Goal: Task Accomplishment & Management: Manage account settings

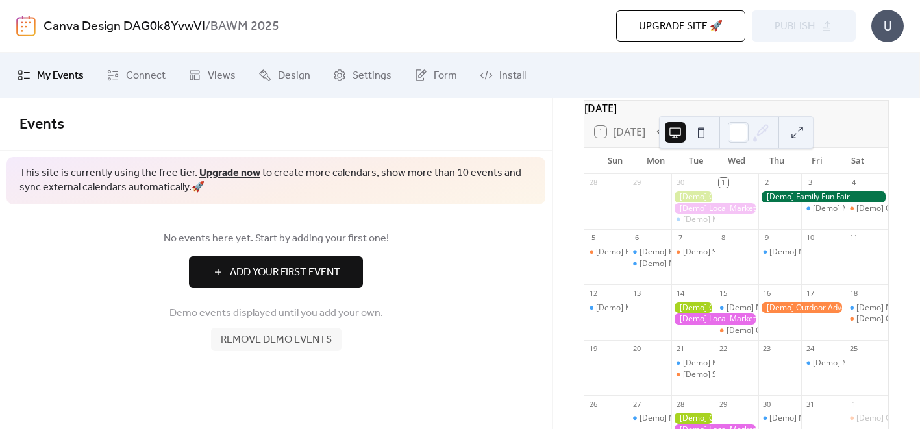
scroll to position [65, 0]
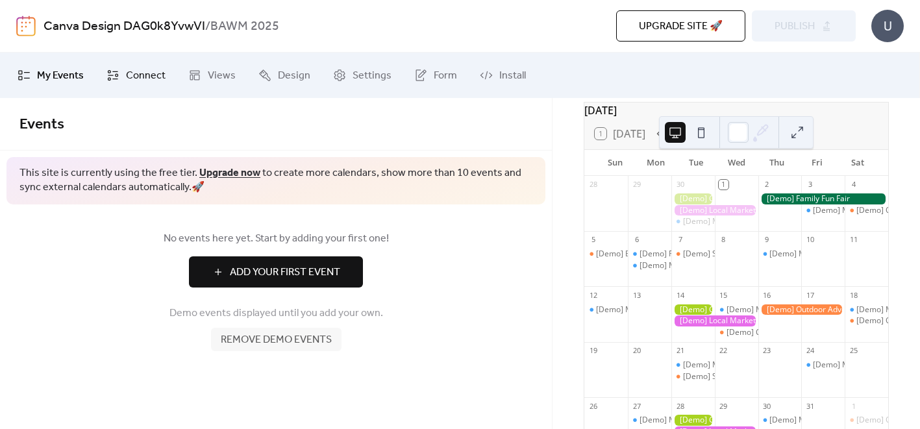
click at [137, 71] on span "Connect" at bounding box center [146, 76] width 40 height 16
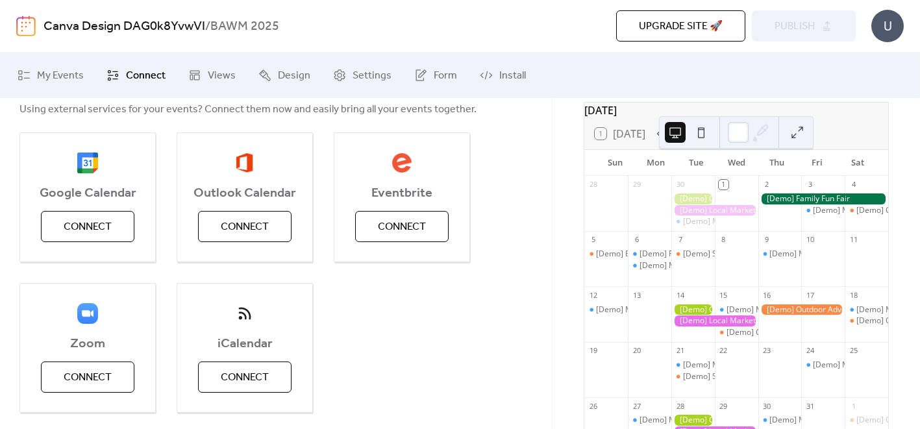
scroll to position [123, 0]
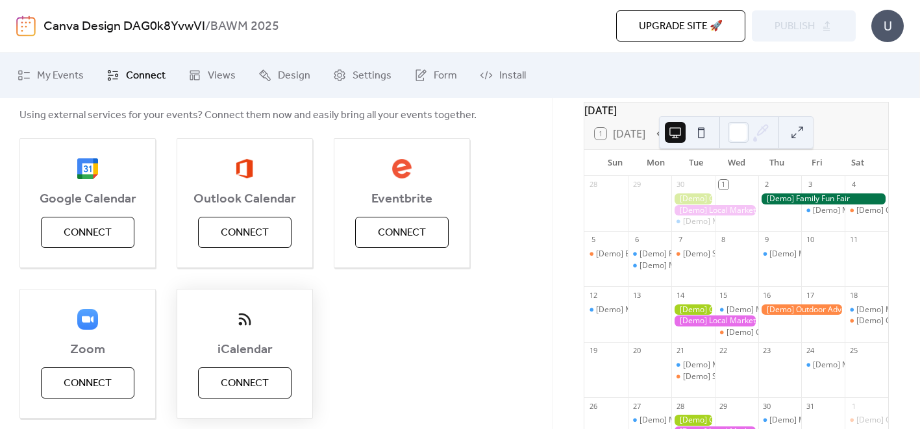
click at [236, 382] on span "Connect" at bounding box center [245, 384] width 48 height 16
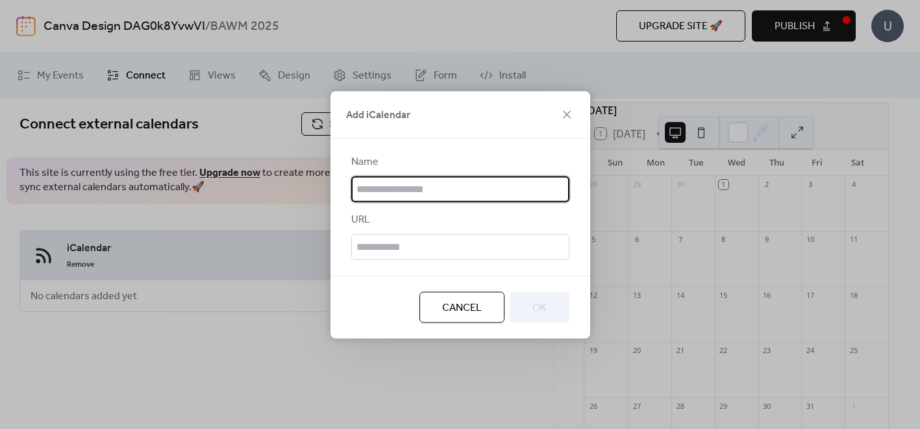
scroll to position [0, 0]
click at [380, 192] on input "text" at bounding box center [460, 189] width 218 height 26
click at [379, 190] on input "text" at bounding box center [460, 189] width 218 height 26
type input "**********"
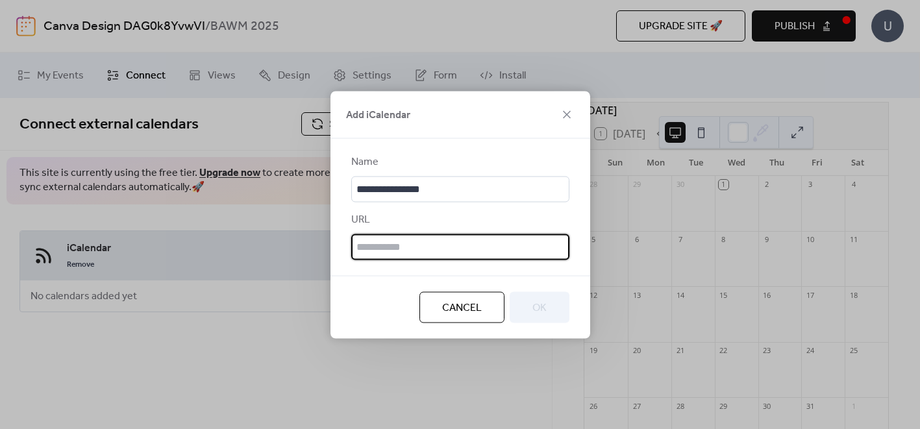
click at [410, 244] on input "text" at bounding box center [460, 247] width 218 height 26
click at [449, 305] on span "Cancel" at bounding box center [462, 308] width 40 height 16
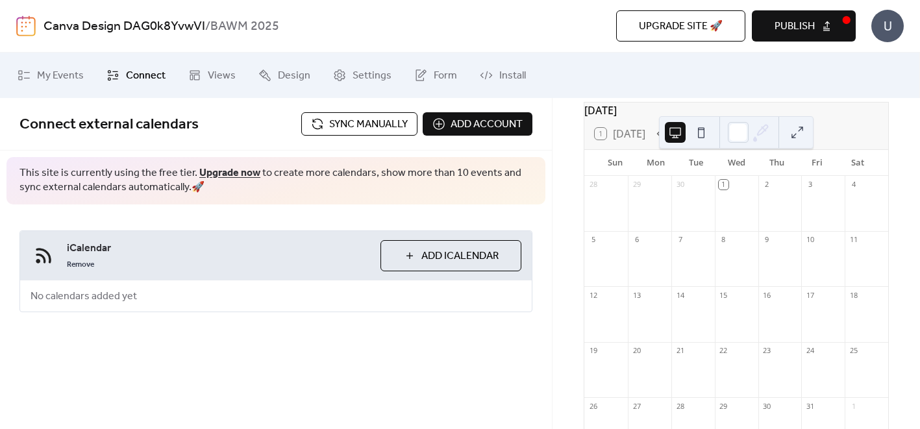
click at [333, 118] on span "Sync manually" at bounding box center [368, 125] width 79 height 16
click at [405, 247] on button "Add iCalendar" at bounding box center [451, 255] width 141 height 31
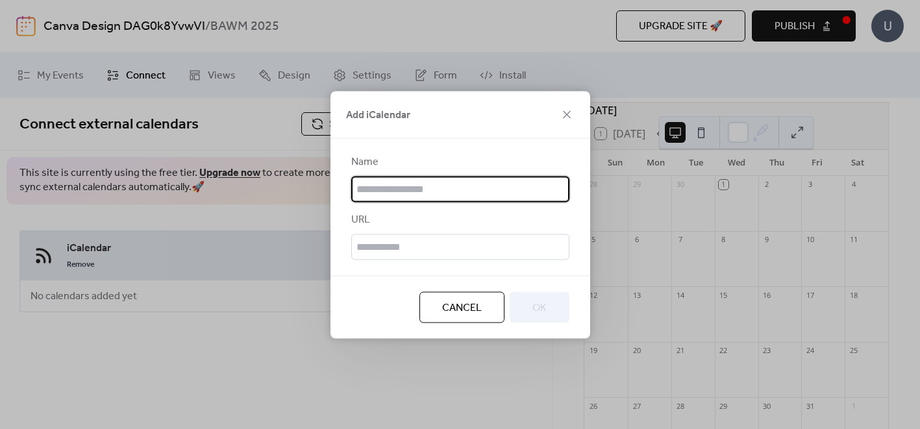
click at [381, 187] on input "text" at bounding box center [460, 189] width 218 height 26
type input "*"
type input "*********"
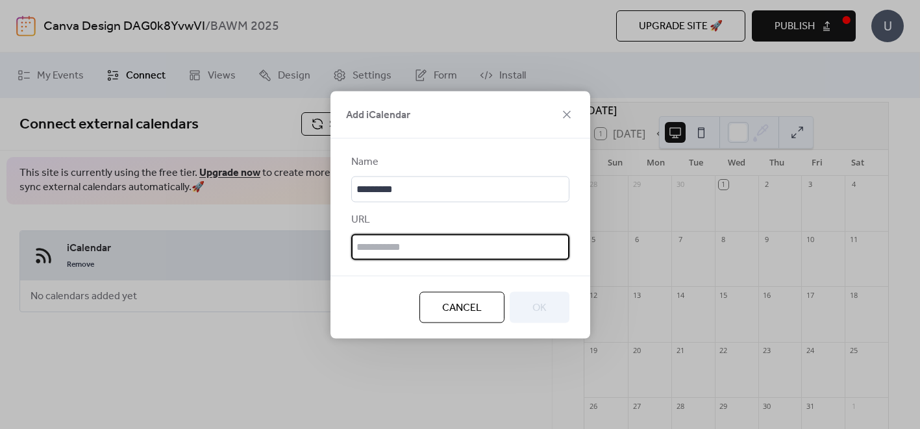
click at [373, 259] on input "text" at bounding box center [460, 247] width 218 height 26
click at [370, 245] on input "text" at bounding box center [460, 247] width 218 height 26
paste input "**********"
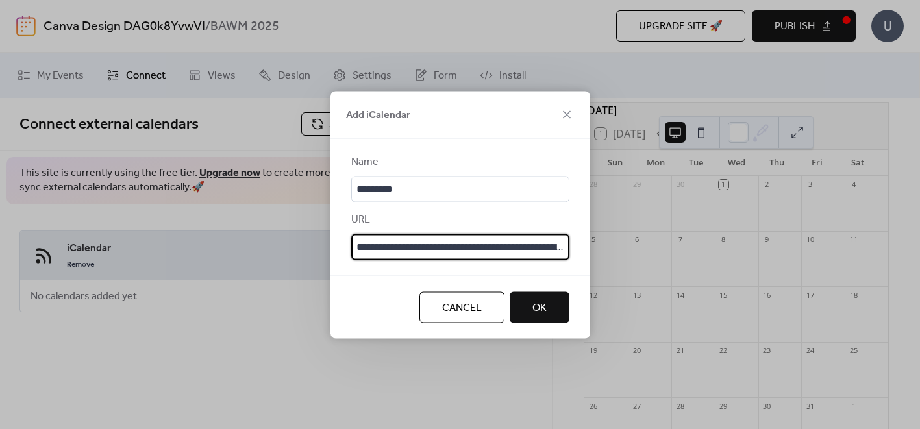
scroll to position [0, 136]
type input "**********"
click at [536, 312] on span "OK" at bounding box center [540, 308] width 14 height 16
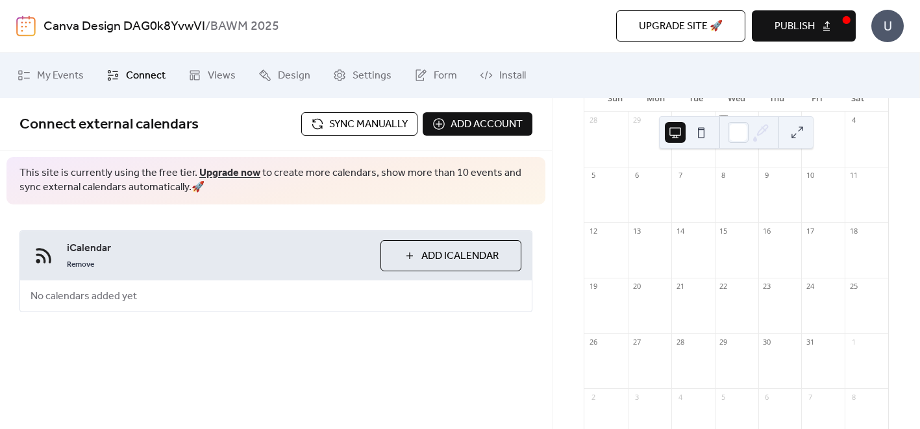
scroll to position [126, 0]
click at [407, 253] on button "Add iCalendar" at bounding box center [451, 255] width 141 height 31
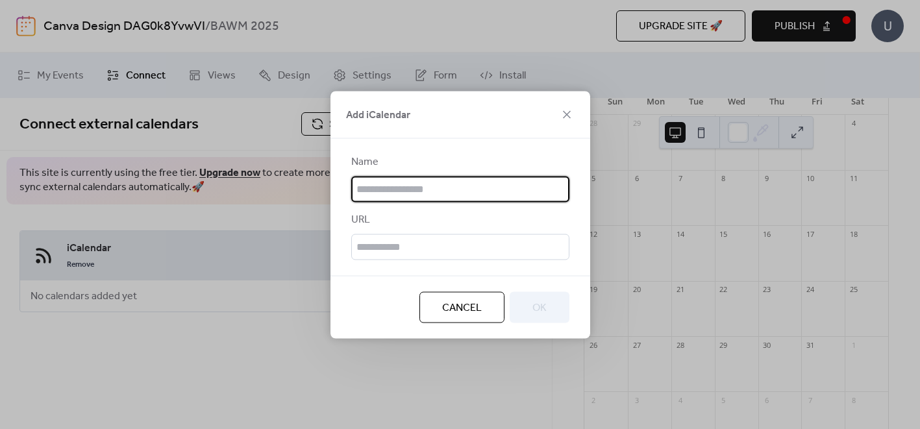
click at [381, 188] on input "text" at bounding box center [460, 189] width 218 height 26
type input "*********"
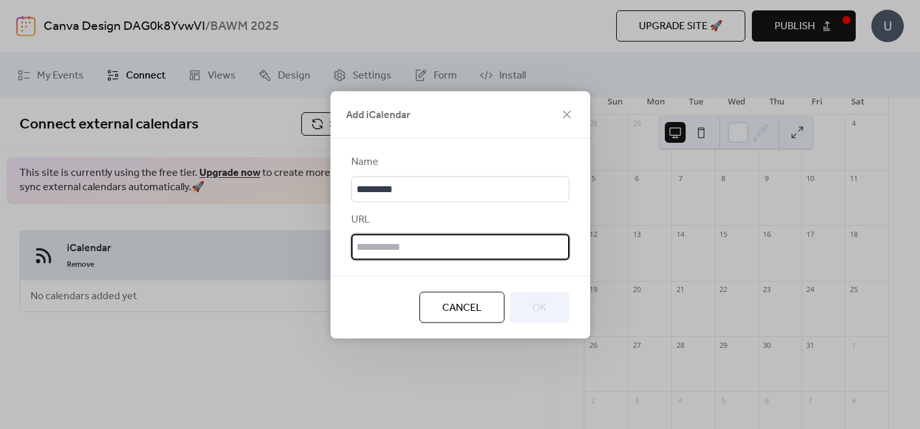
click at [392, 242] on input "text" at bounding box center [460, 247] width 218 height 26
type input "**********"
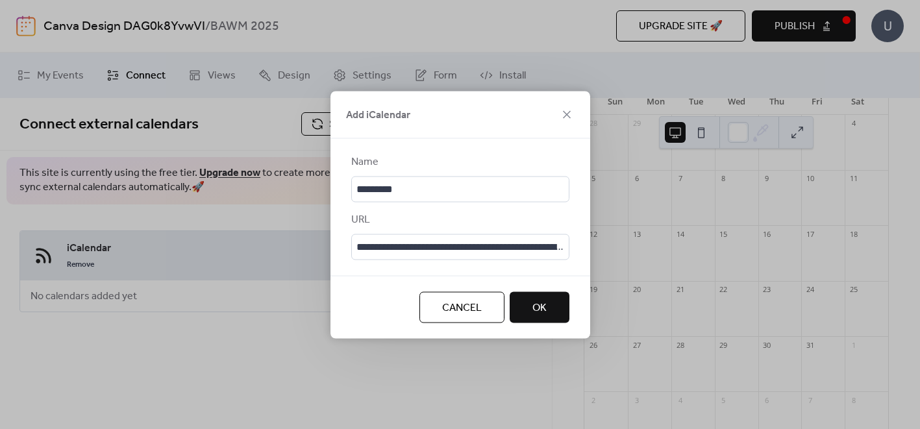
click at [528, 307] on button "OK" at bounding box center [540, 307] width 60 height 31
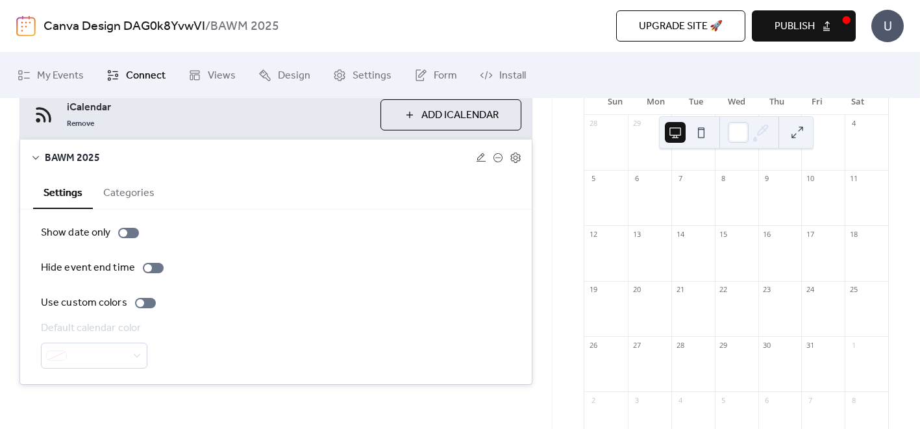
scroll to position [144, 0]
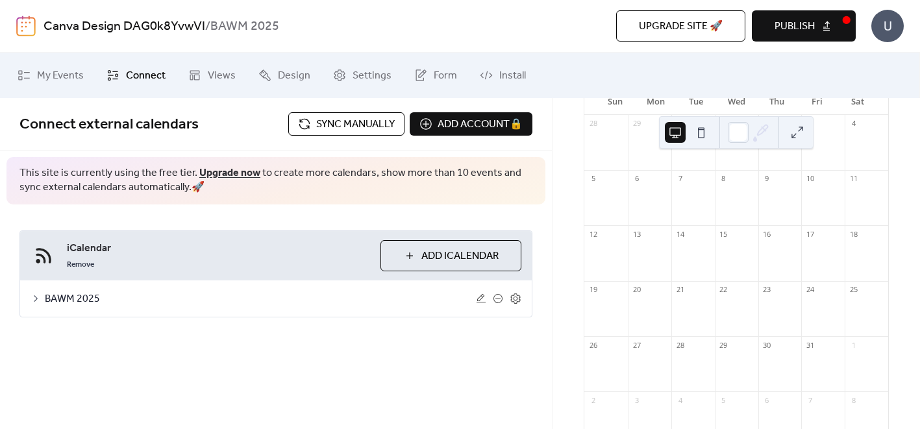
click at [41, 294] on div "BAWM 2025" at bounding box center [276, 299] width 512 height 36
click at [500, 299] on icon at bounding box center [498, 299] width 10 height 10
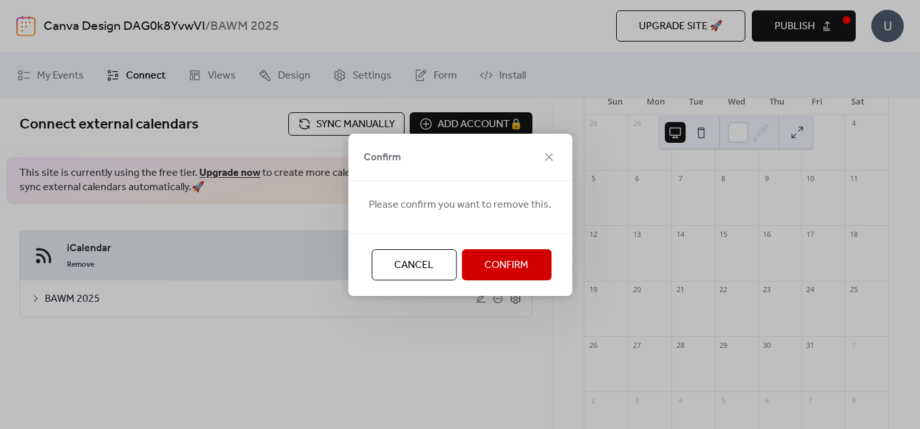
click at [433, 269] on button "Cancel" at bounding box center [414, 264] width 85 height 31
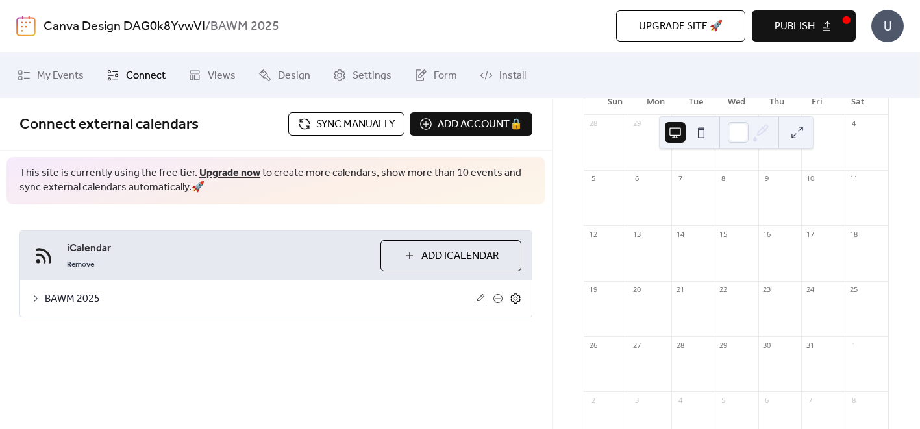
click at [512, 297] on icon at bounding box center [516, 299] width 12 height 12
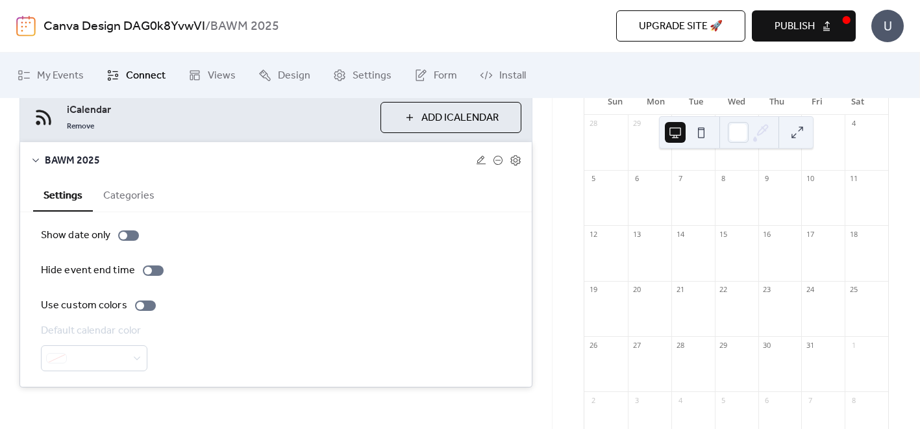
scroll to position [149, 0]
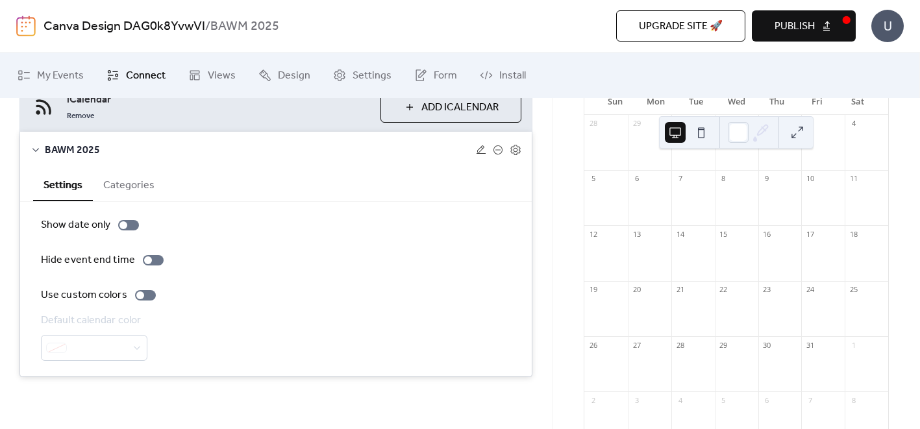
click at [140, 186] on button "Categories" at bounding box center [129, 184] width 72 height 32
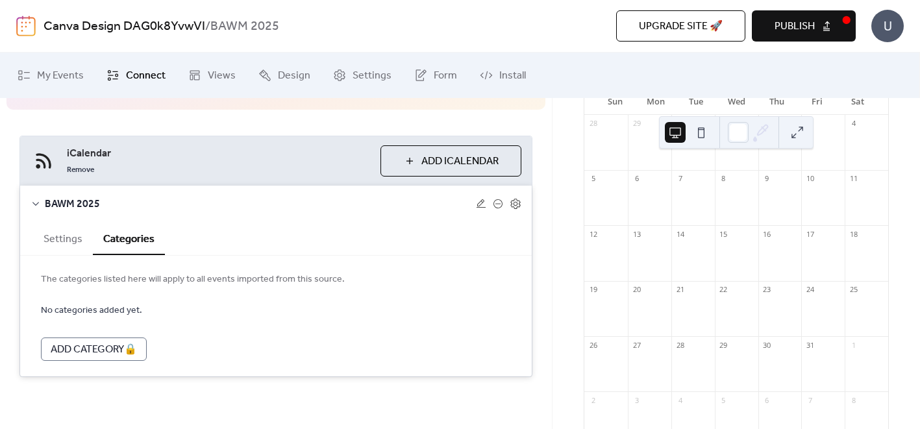
click at [68, 238] on button "Settings" at bounding box center [63, 238] width 60 height 32
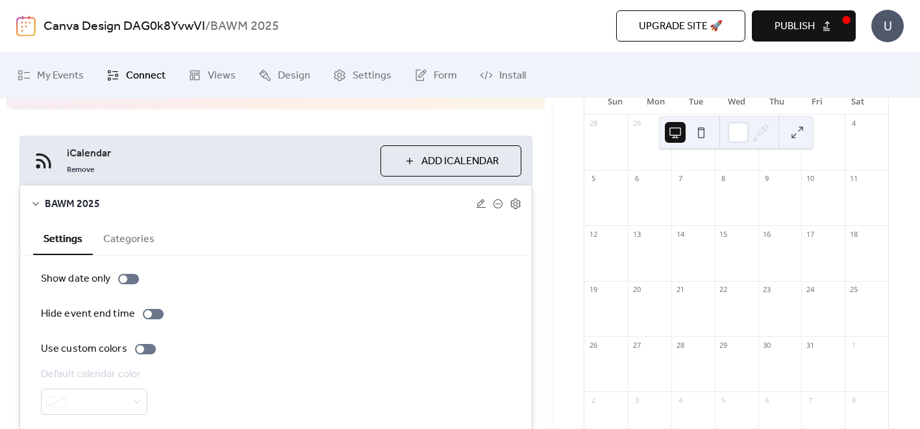
scroll to position [149, 0]
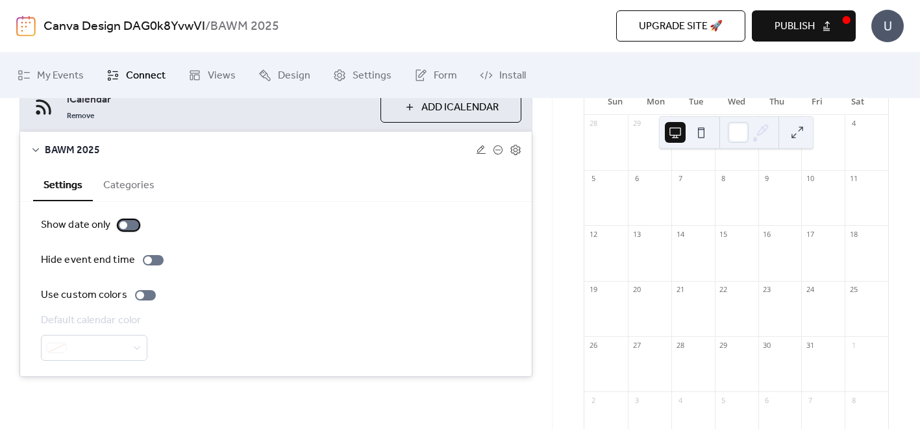
click at [135, 228] on div at bounding box center [128, 225] width 21 height 10
click at [117, 226] on label "Show date only" at bounding box center [92, 226] width 103 height 16
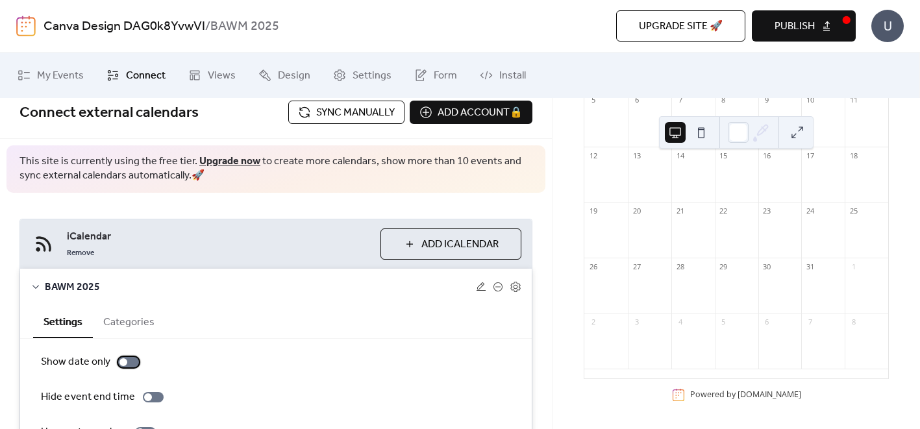
scroll to position [16, 0]
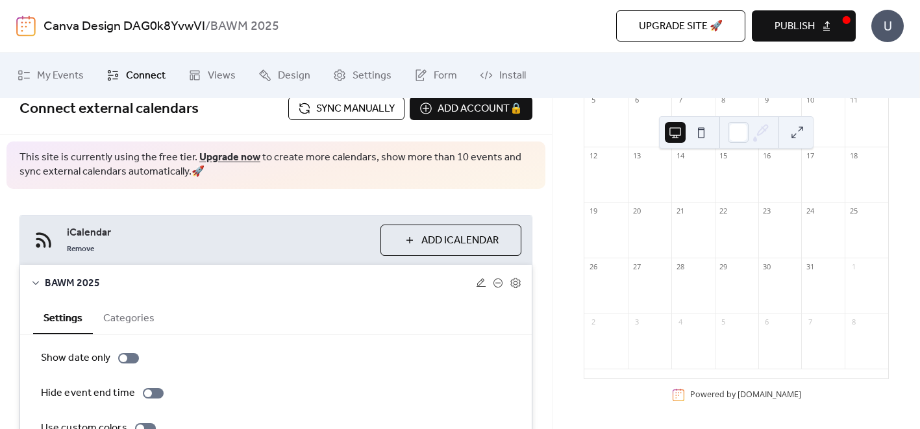
click at [336, 116] on span "Sync manually" at bounding box center [355, 109] width 79 height 16
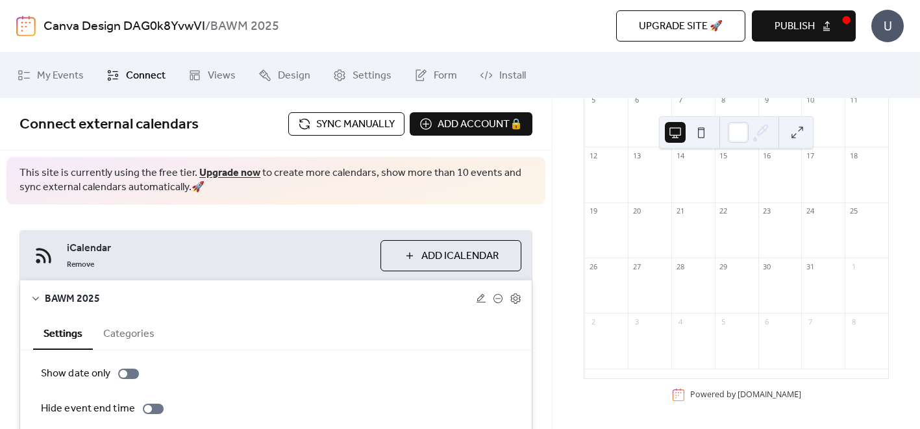
click at [818, 38] on button "Publish" at bounding box center [804, 25] width 104 height 31
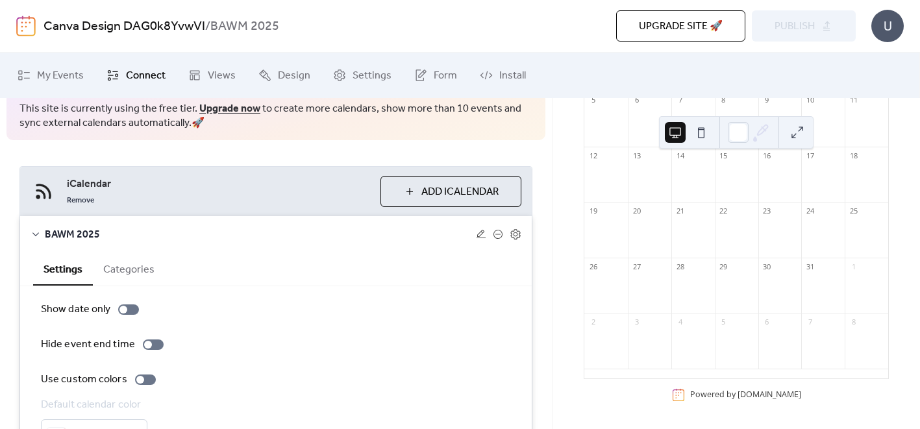
scroll to position [149, 0]
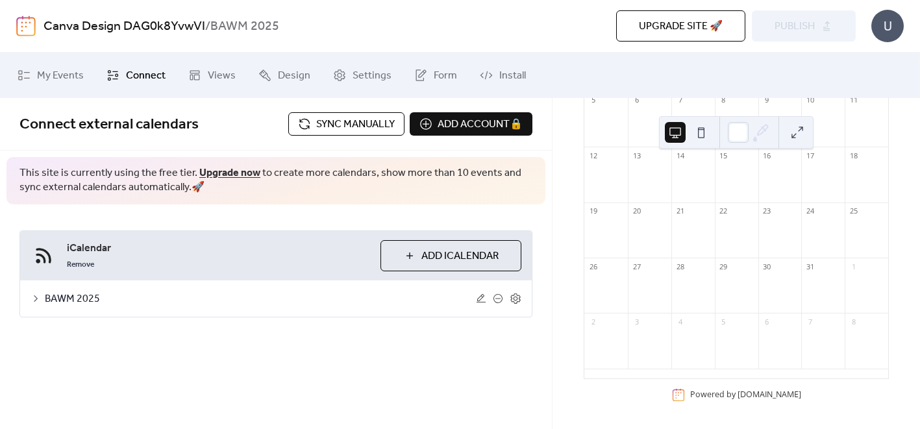
click at [207, 292] on span "BAWM 2025" at bounding box center [260, 300] width 431 height 16
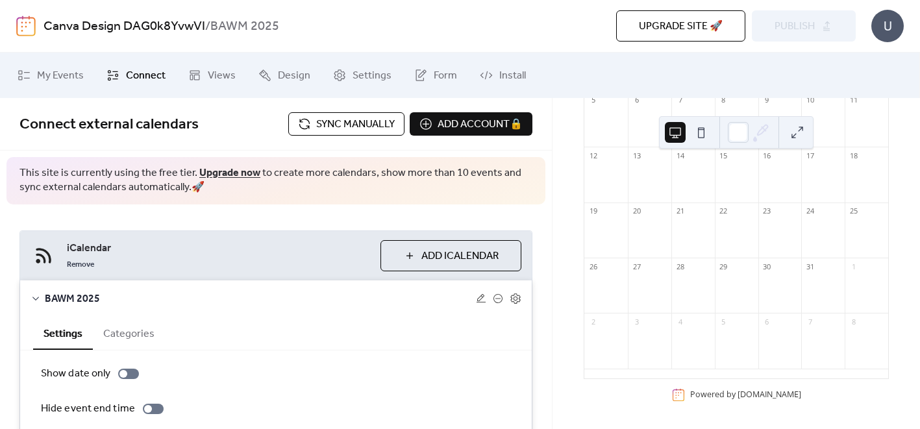
click at [701, 134] on button at bounding box center [701, 132] width 21 height 21
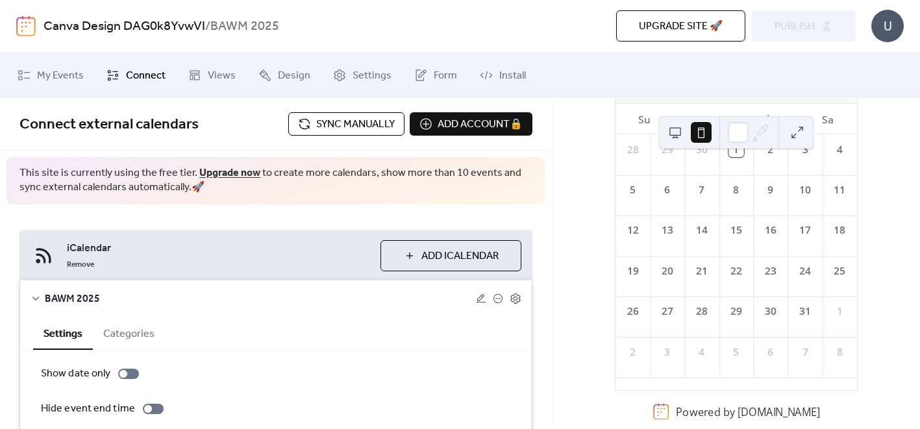
scroll to position [116, 0]
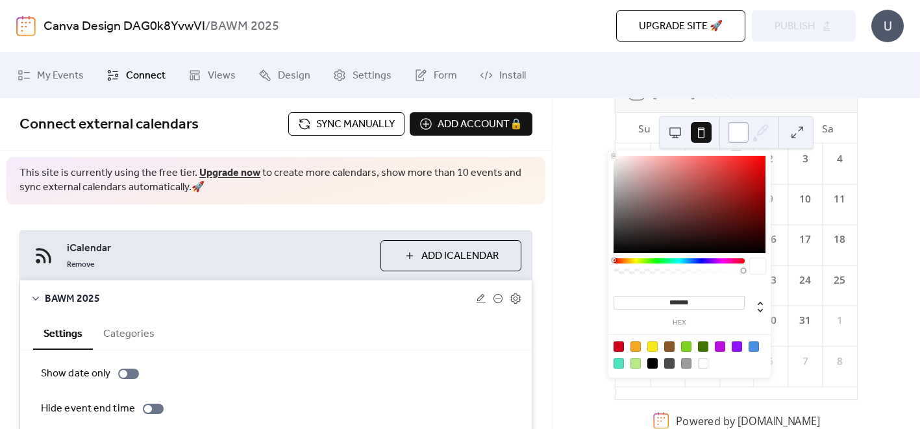
click at [742, 134] on div at bounding box center [738, 132] width 21 height 21
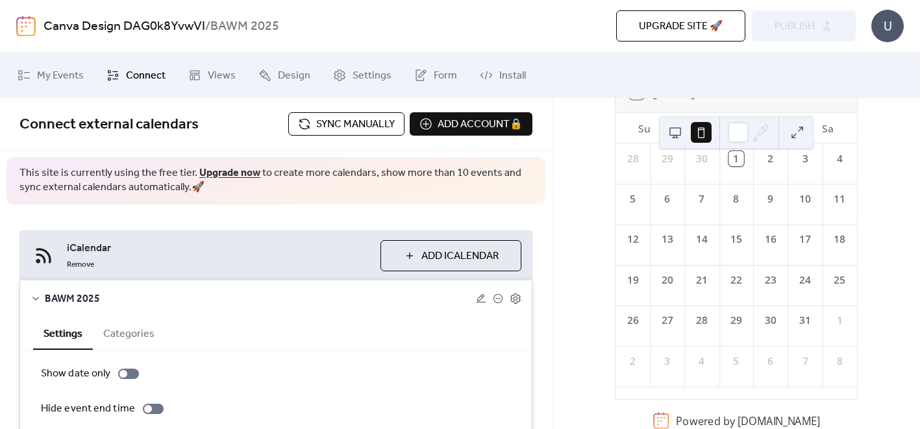
click at [651, 140] on div "Su" at bounding box center [644, 128] width 31 height 31
click at [679, 133] on button at bounding box center [675, 132] width 21 height 21
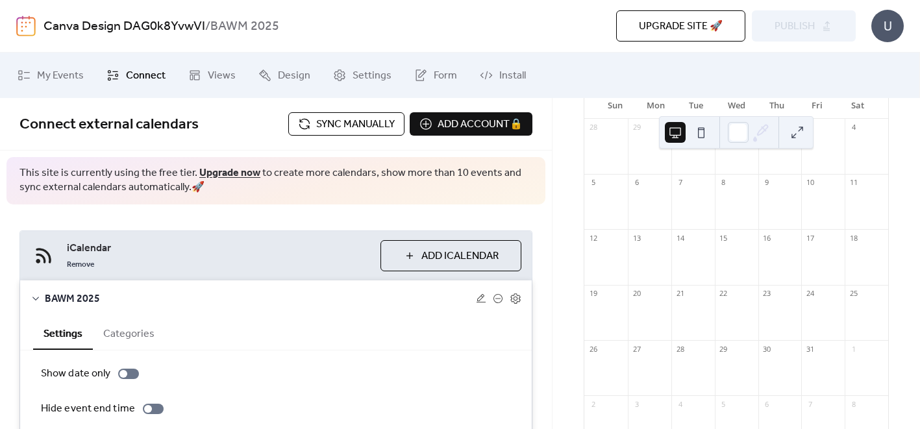
scroll to position [123, 0]
click at [79, 268] on link "Remove" at bounding box center [80, 264] width 27 height 16
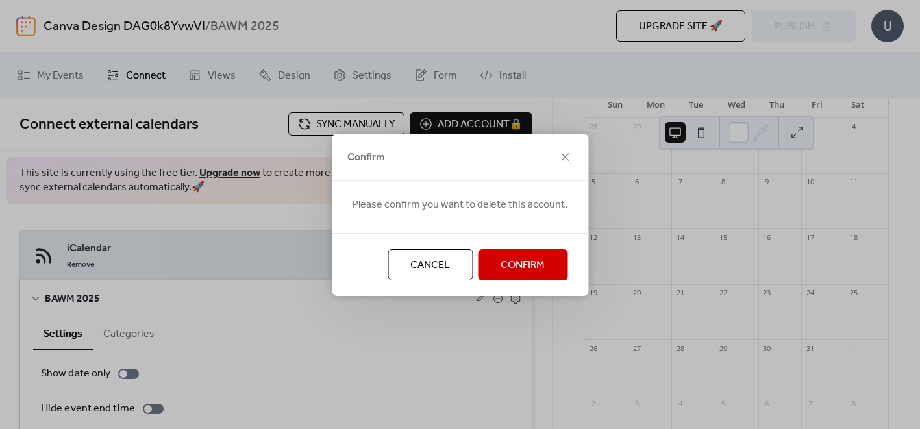
click at [491, 265] on button "Confirm" at bounding box center [523, 264] width 90 height 31
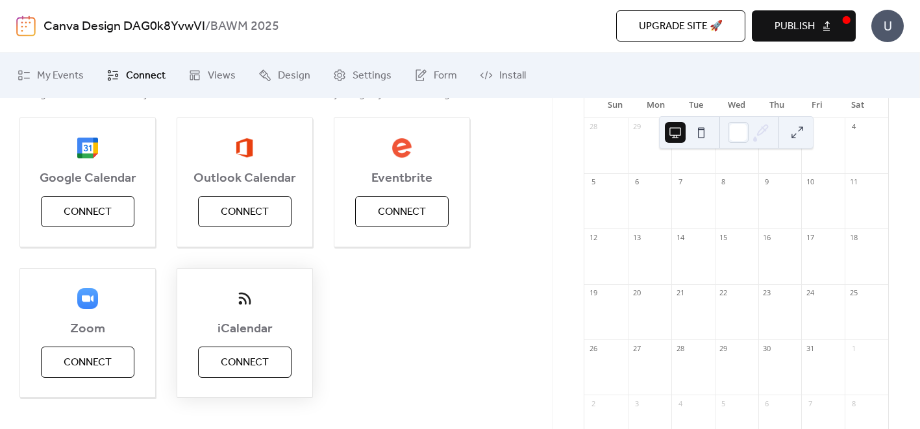
scroll to position [143, 0]
click at [240, 361] on span "Connect" at bounding box center [245, 365] width 48 height 16
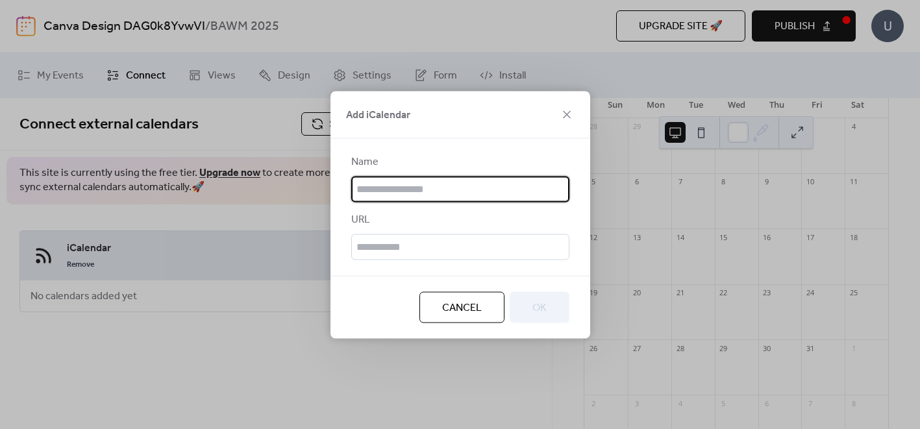
scroll to position [0, 0]
click at [388, 189] on input "text" at bounding box center [460, 189] width 218 height 26
type input "*********"
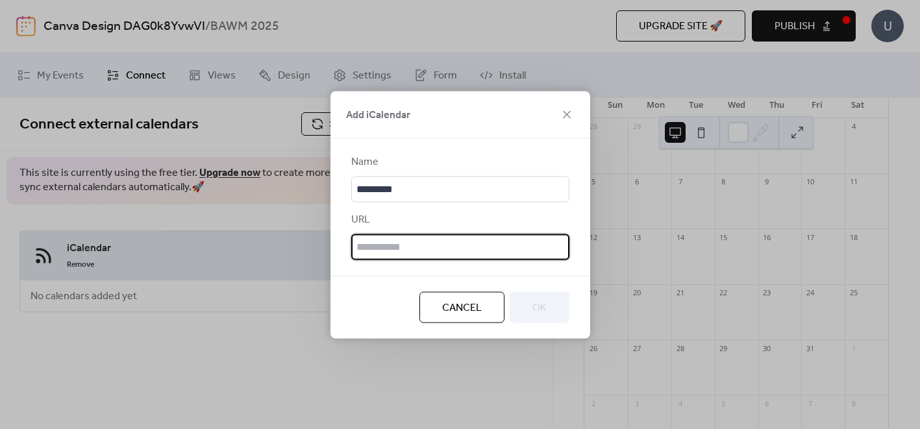
click at [406, 244] on input "text" at bounding box center [460, 247] width 218 height 26
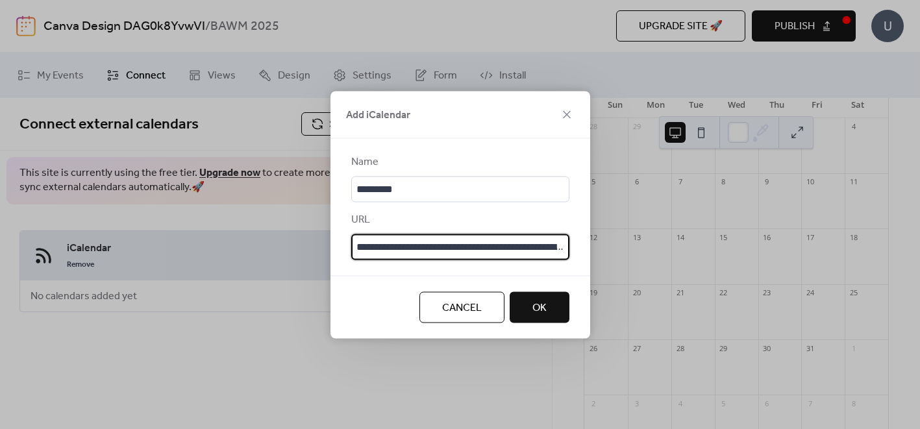
click at [464, 250] on input "**********" at bounding box center [460, 247] width 218 height 26
drag, startPoint x: 464, startPoint y: 250, endPoint x: 575, endPoint y: 239, distance: 111.6
click at [575, 239] on div "**********" at bounding box center [461, 206] width 260 height 137
click at [438, 248] on input "**********" at bounding box center [460, 247] width 218 height 26
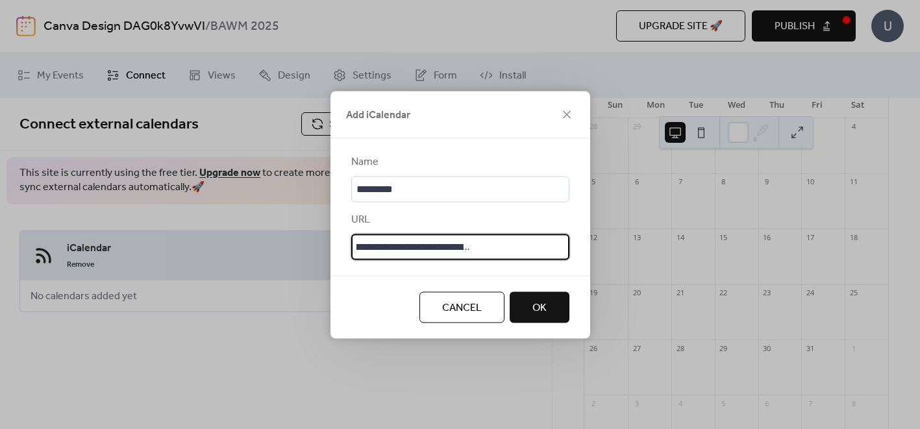
scroll to position [2, 0]
drag, startPoint x: 392, startPoint y: 246, endPoint x: 335, endPoint y: 249, distance: 56.6
click at [335, 249] on div "**********" at bounding box center [461, 206] width 260 height 137
type input "**********"
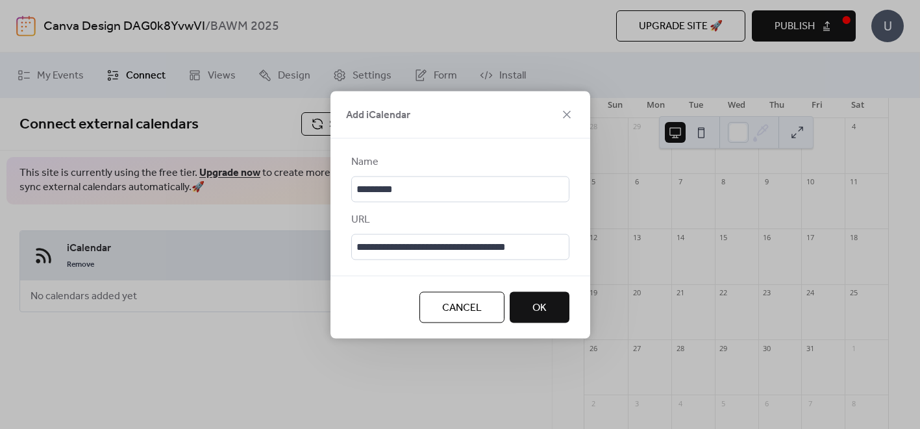
scroll to position [0, 0]
click at [535, 300] on span "OK" at bounding box center [540, 308] width 14 height 16
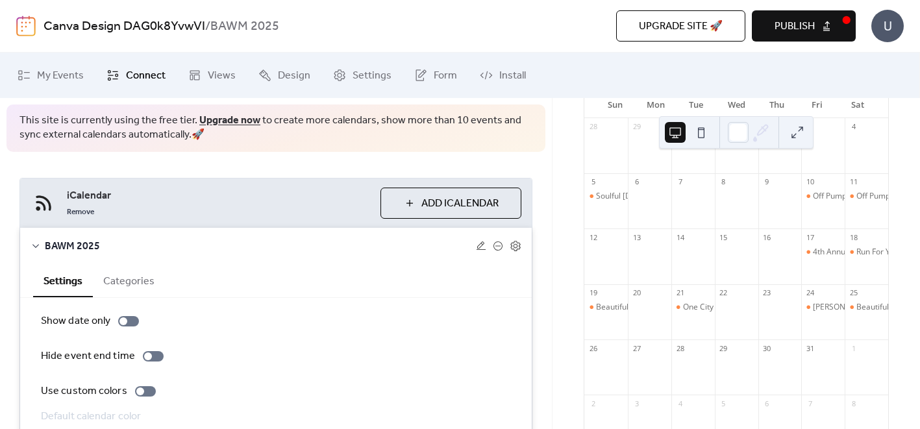
scroll to position [49, 0]
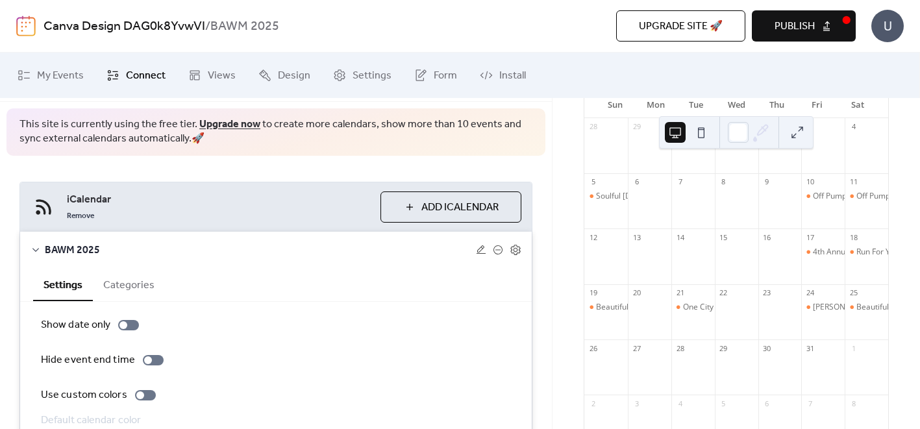
click at [426, 214] on span "Add iCalendar" at bounding box center [460, 208] width 77 height 16
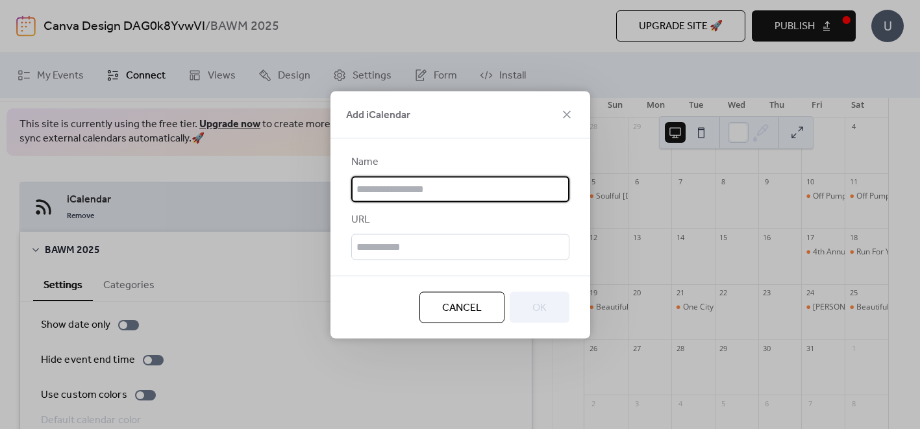
click at [438, 314] on button "Cancel" at bounding box center [462, 307] width 85 height 31
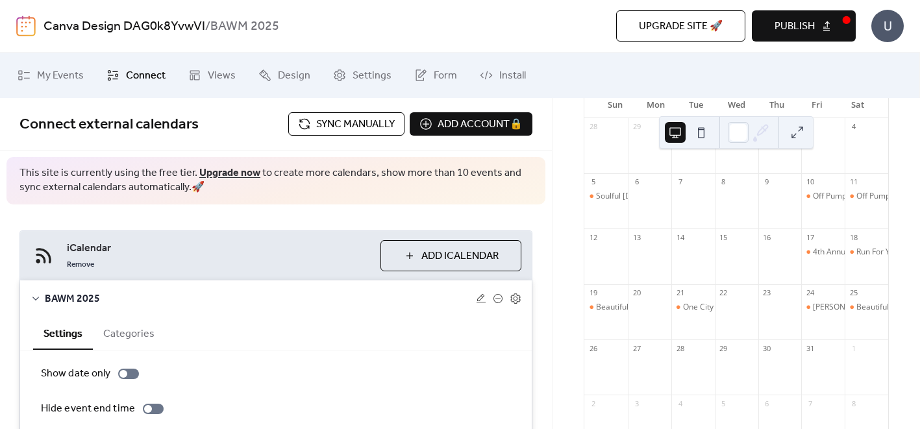
scroll to position [6, 0]
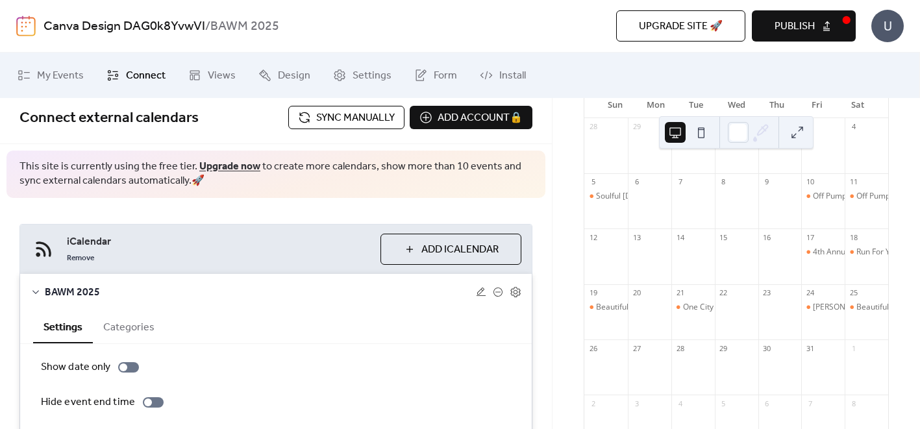
click at [229, 165] on link "Upgrade now" at bounding box center [229, 167] width 61 height 20
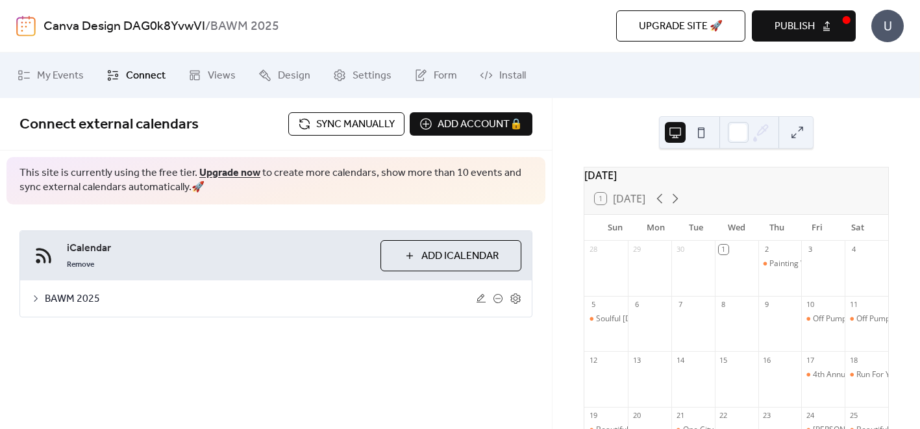
click at [247, 301] on span "BAWM 2025" at bounding box center [260, 300] width 431 height 16
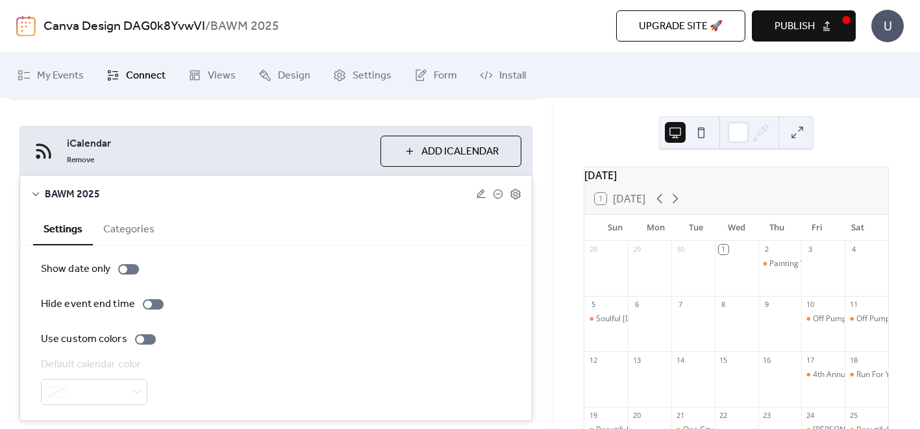
scroll to position [103, 0]
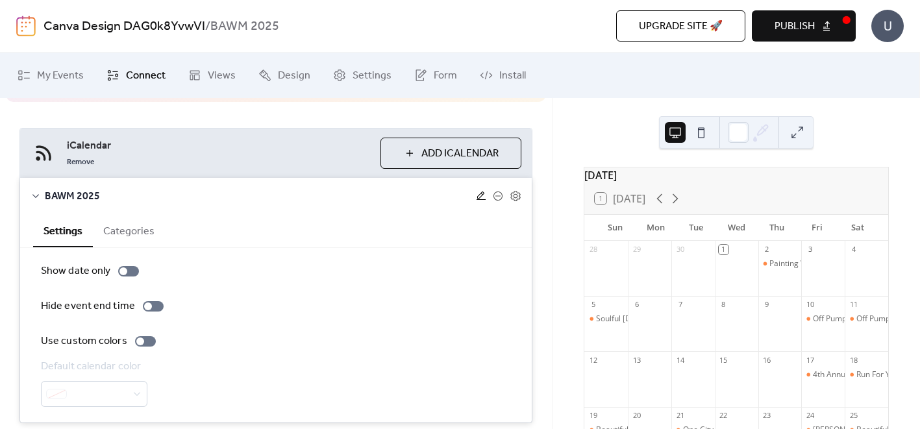
click at [476, 193] on icon at bounding box center [481, 196] width 10 height 10
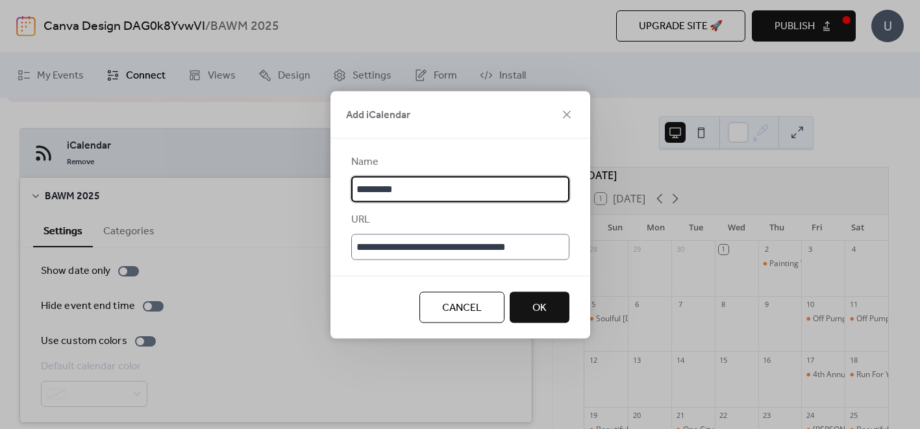
scroll to position [2, 0]
click at [491, 303] on button "Cancel" at bounding box center [462, 307] width 85 height 31
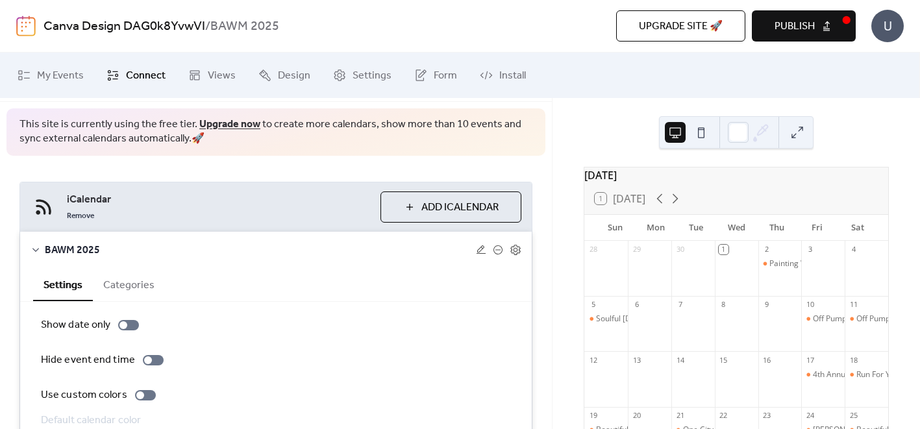
scroll to position [0, 0]
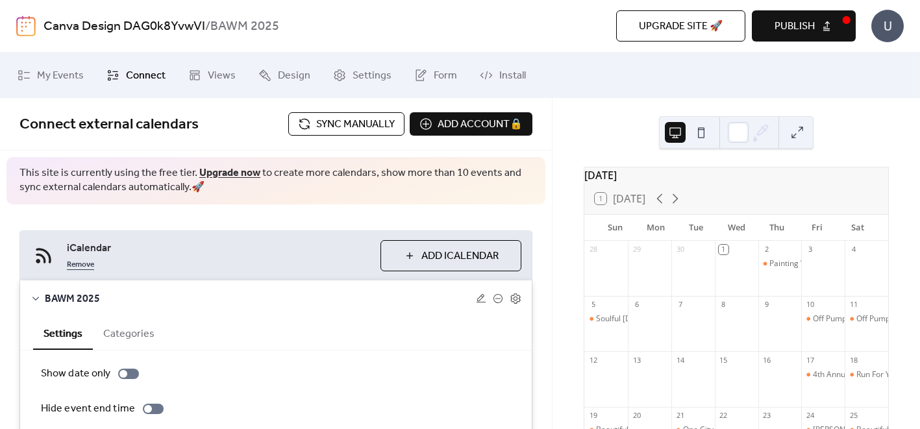
click at [72, 266] on link "Remove" at bounding box center [80, 264] width 27 height 16
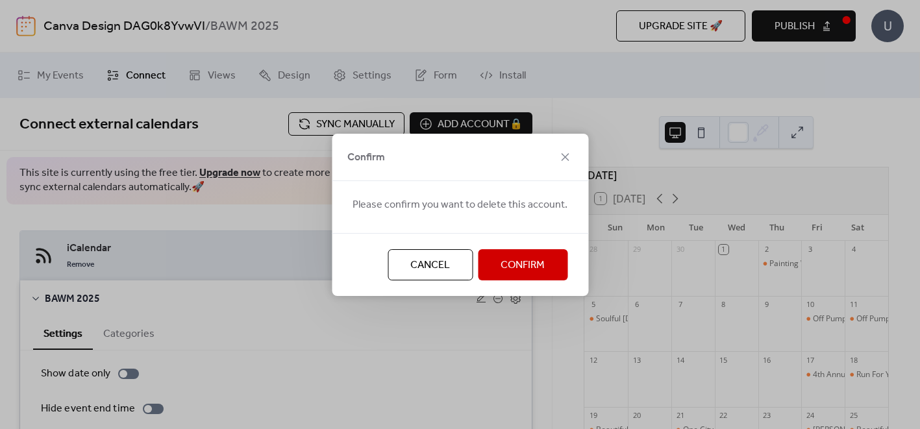
click at [496, 262] on button "Confirm" at bounding box center [523, 264] width 90 height 31
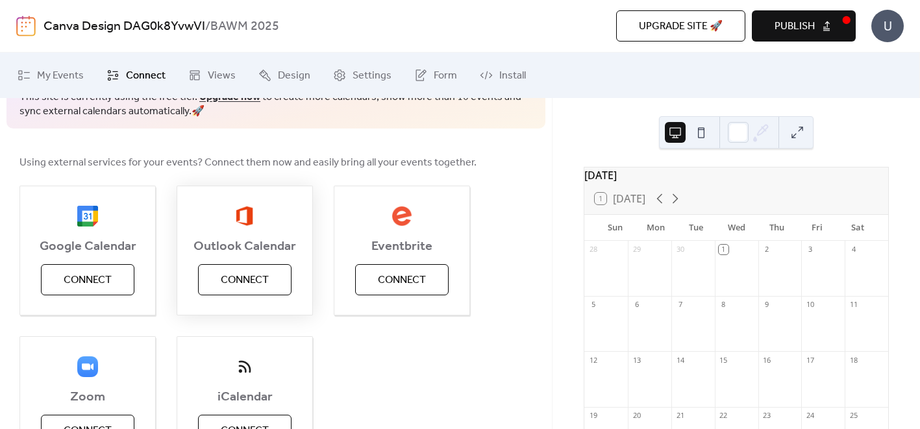
scroll to position [132, 0]
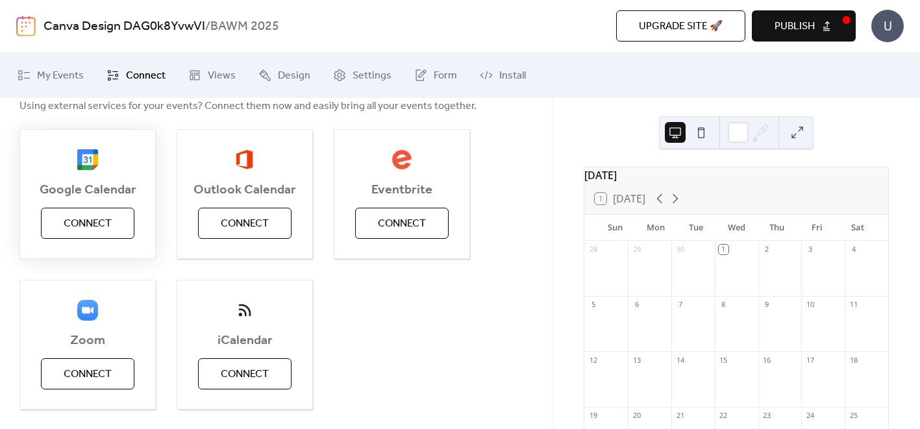
click at [110, 226] on span "Connect" at bounding box center [88, 224] width 48 height 16
